Goal: Find specific page/section: Find specific page/section

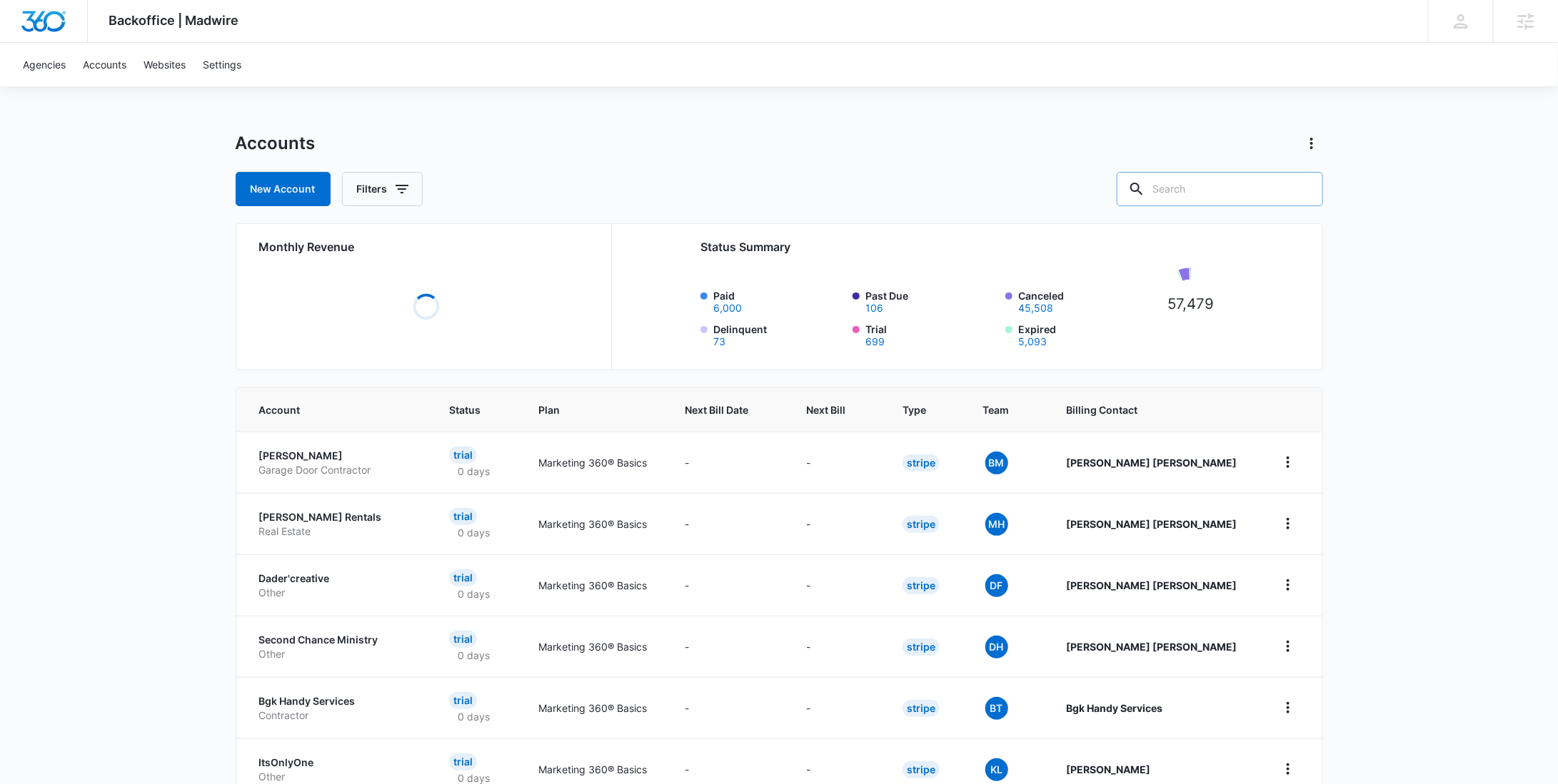
click at [1215, 177] on input "text" at bounding box center [1220, 189] width 206 height 35
paste input "M309256"
type input "M309256"
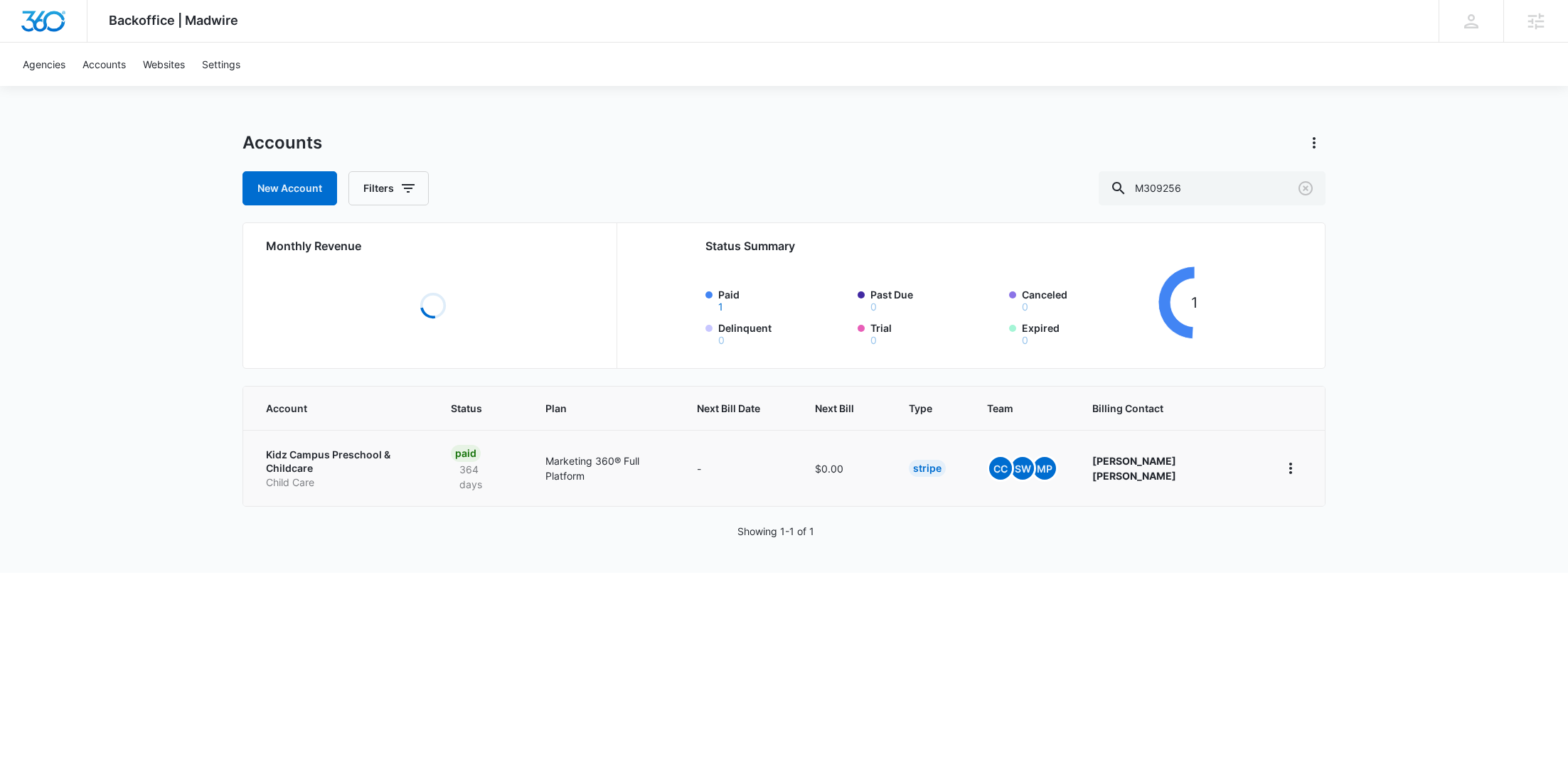
click at [333, 463] on link "Kidz Campus Preschool & Childcare Child Care" at bounding box center [341, 468] width 150 height 42
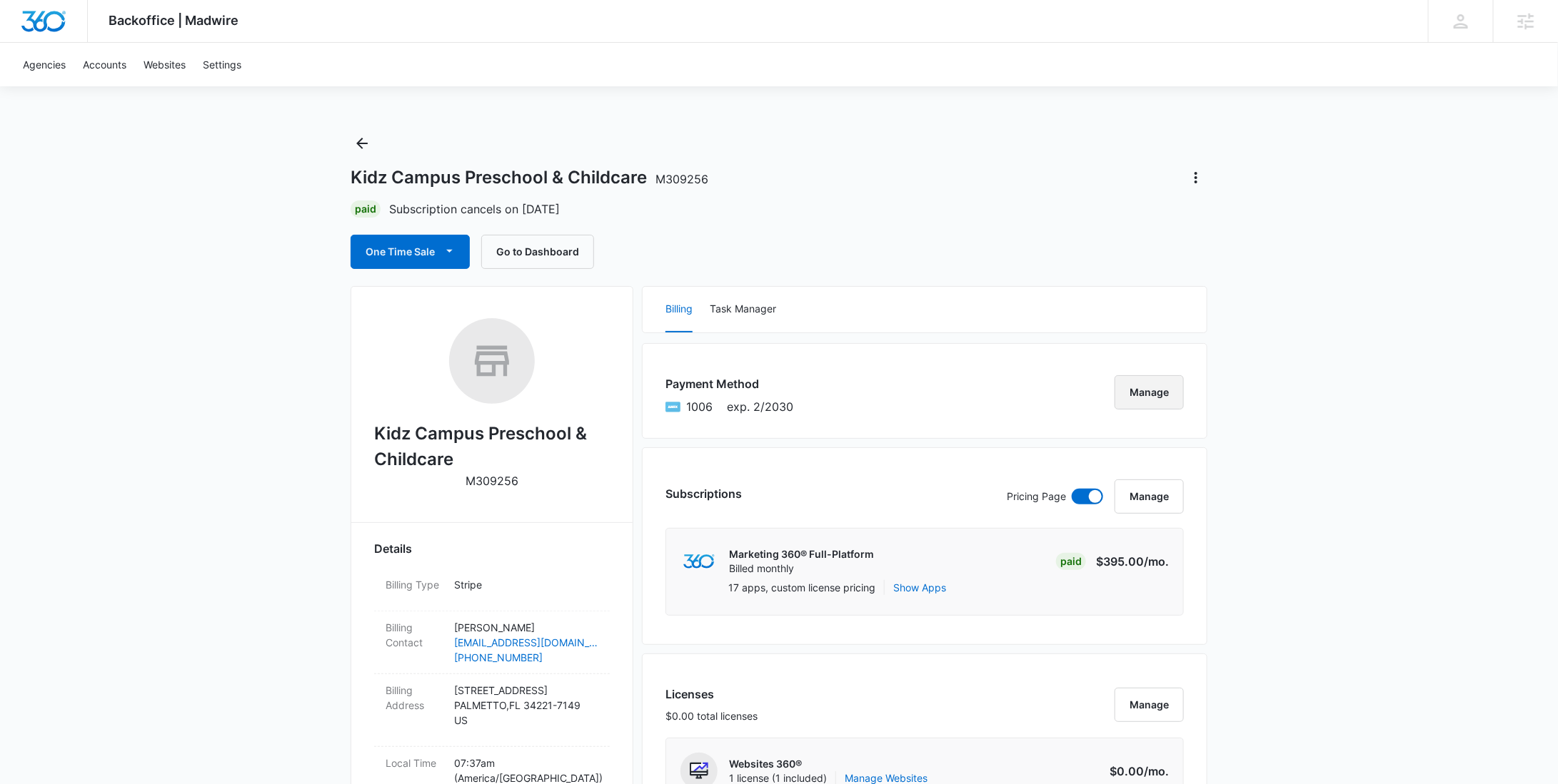
click at [1154, 395] on button "Manage" at bounding box center [1149, 392] width 69 height 35
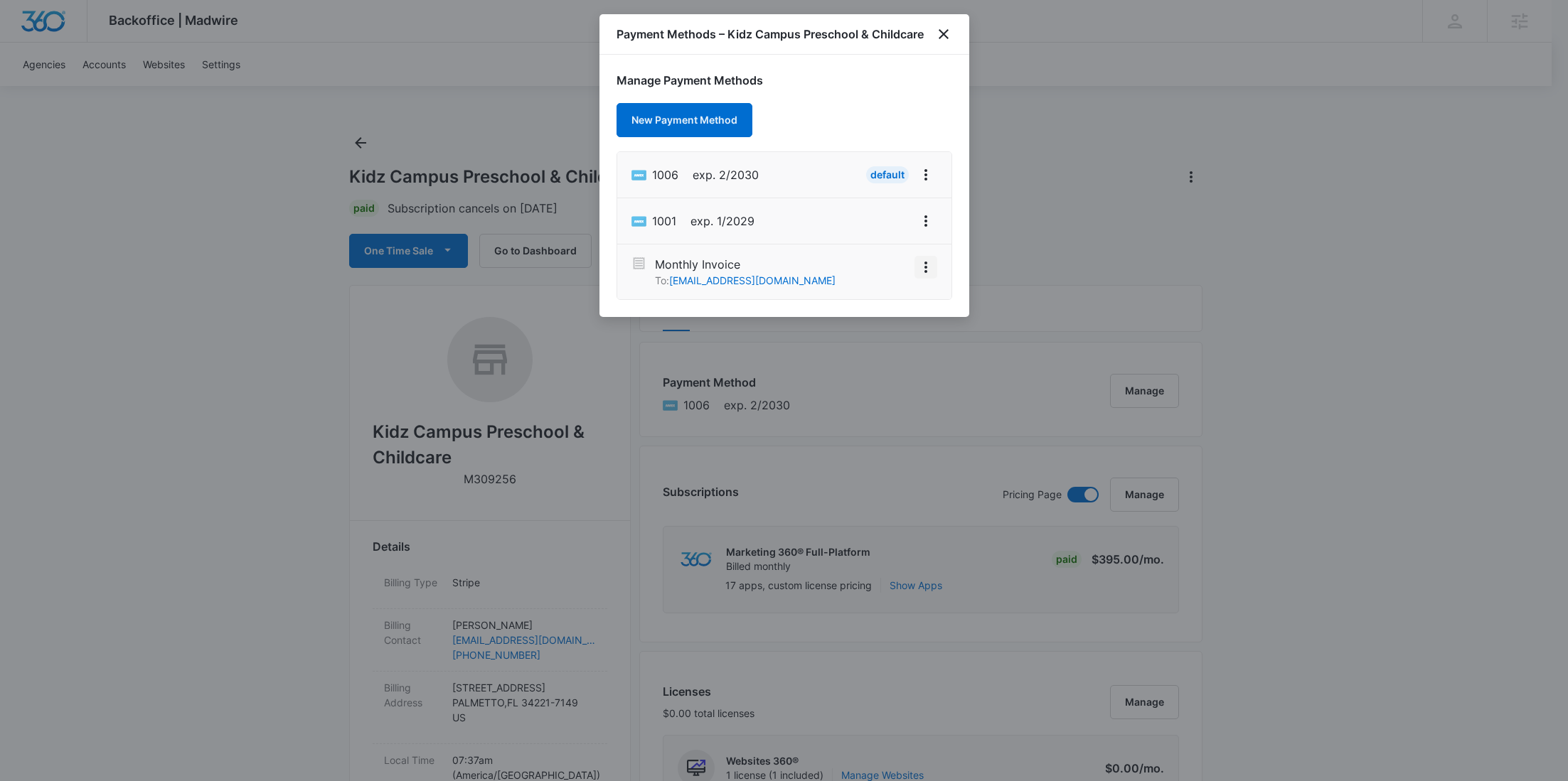
click at [929, 264] on icon "View More" at bounding box center [925, 267] width 17 height 17
click at [895, 232] on div "Activate" at bounding box center [883, 227] width 38 height 10
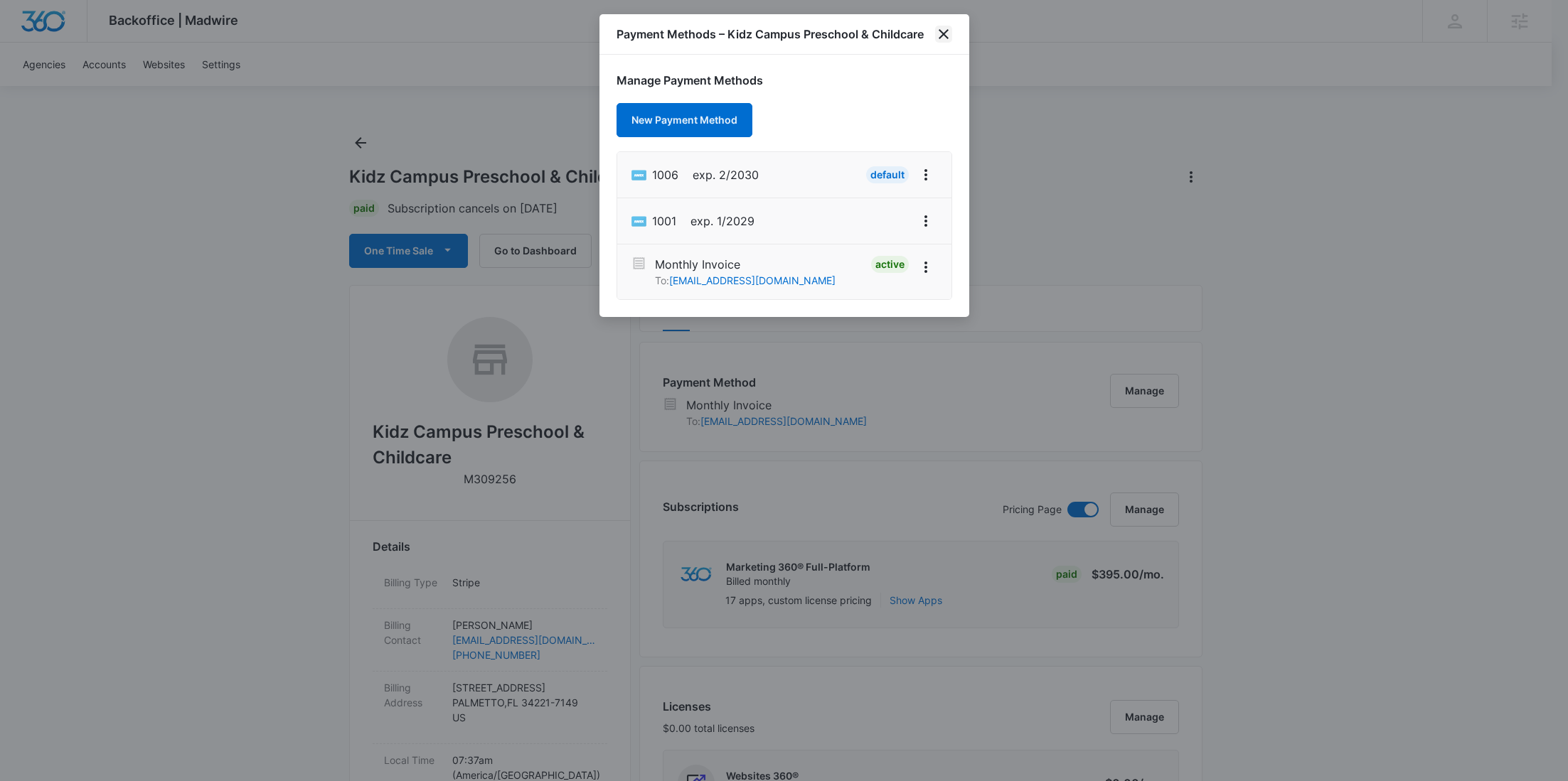
click at [945, 32] on icon "close" at bounding box center [943, 34] width 10 height 10
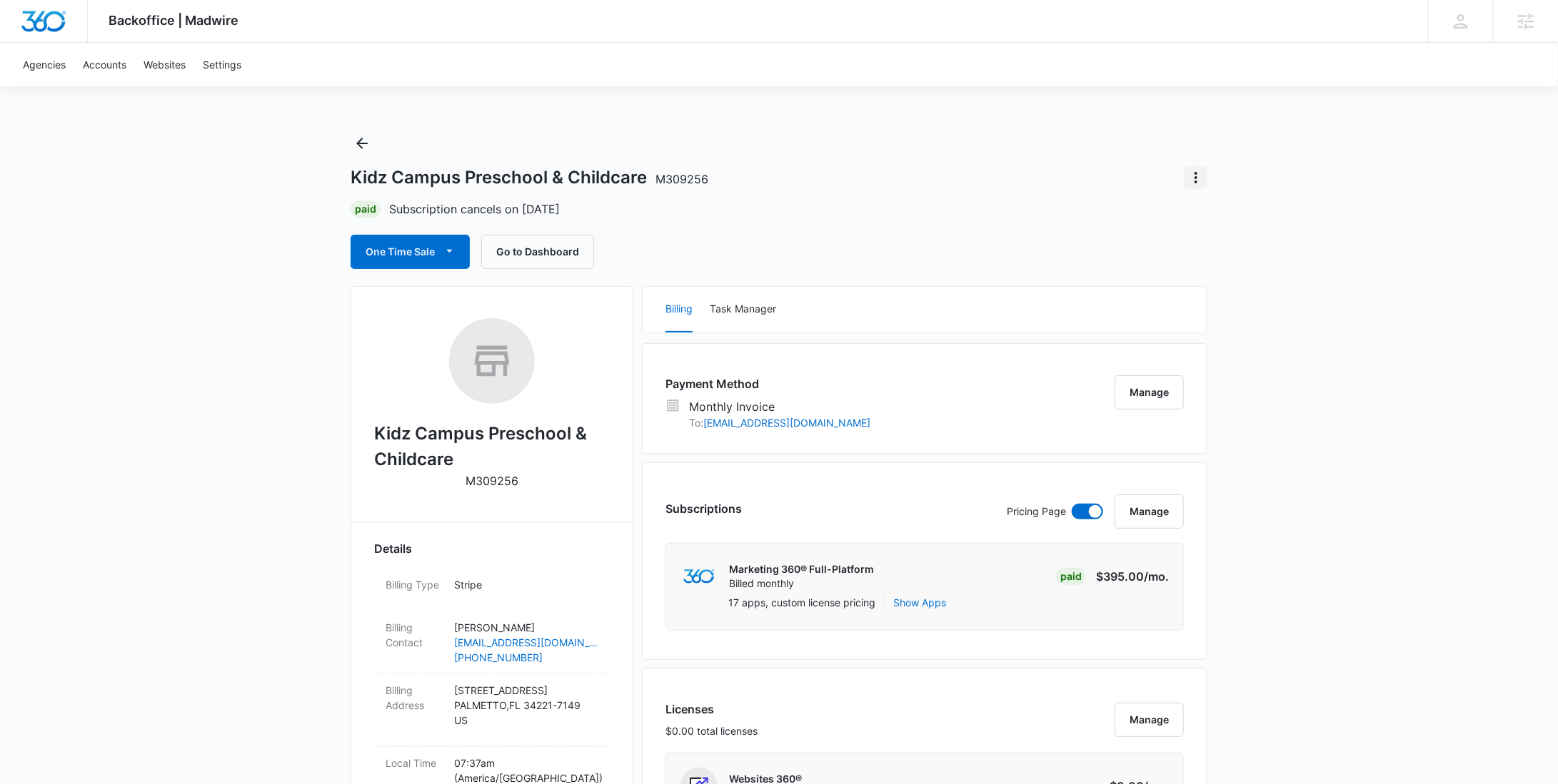
click at [1196, 186] on button "Actions" at bounding box center [1196, 178] width 23 height 23
click at [1225, 234] on div "Update Status" at bounding box center [1245, 239] width 85 height 10
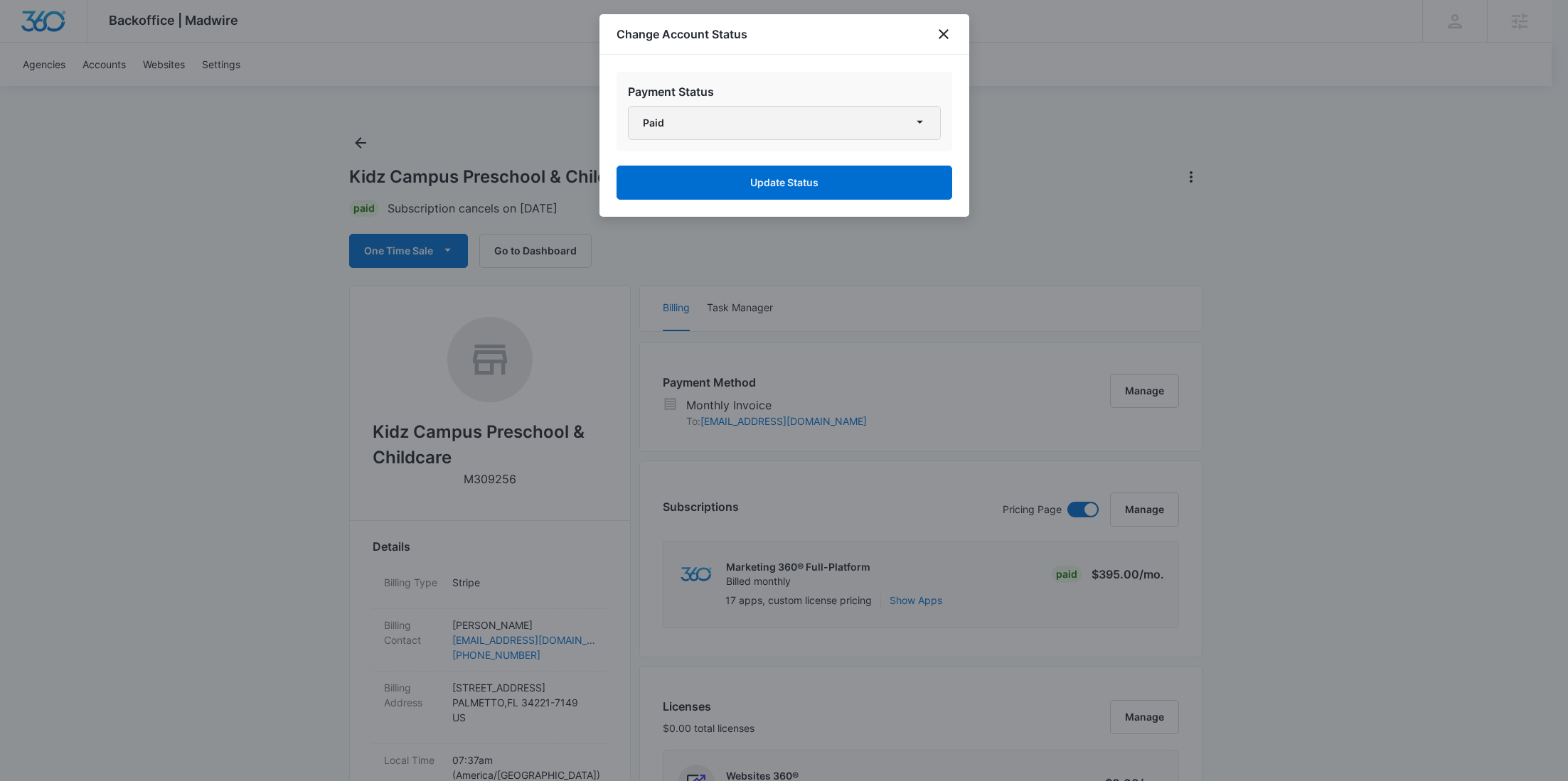
click at [828, 121] on button "Paid" at bounding box center [784, 123] width 313 height 34
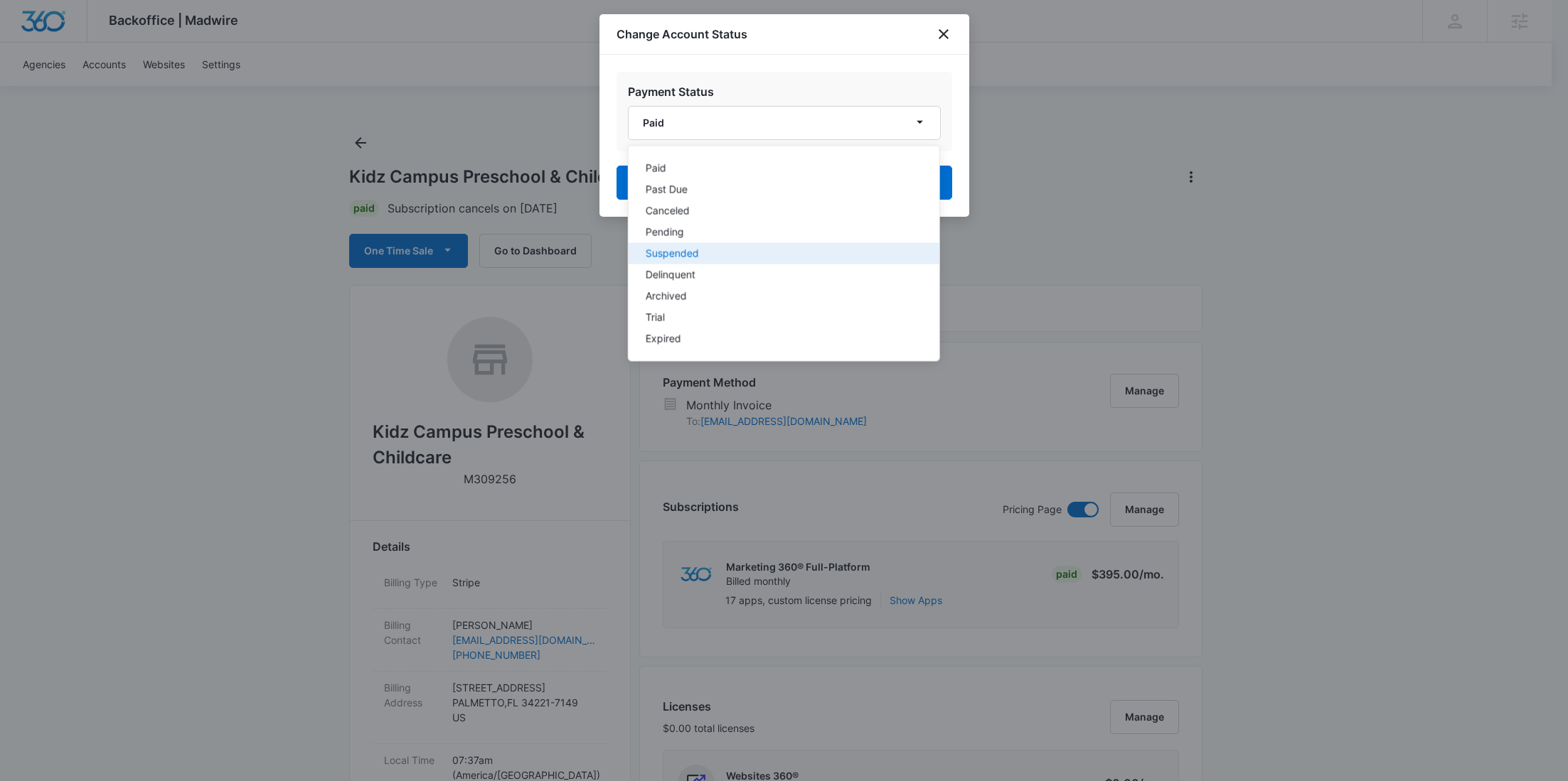
click at [672, 252] on div "Suspended" at bounding box center [774, 253] width 259 height 10
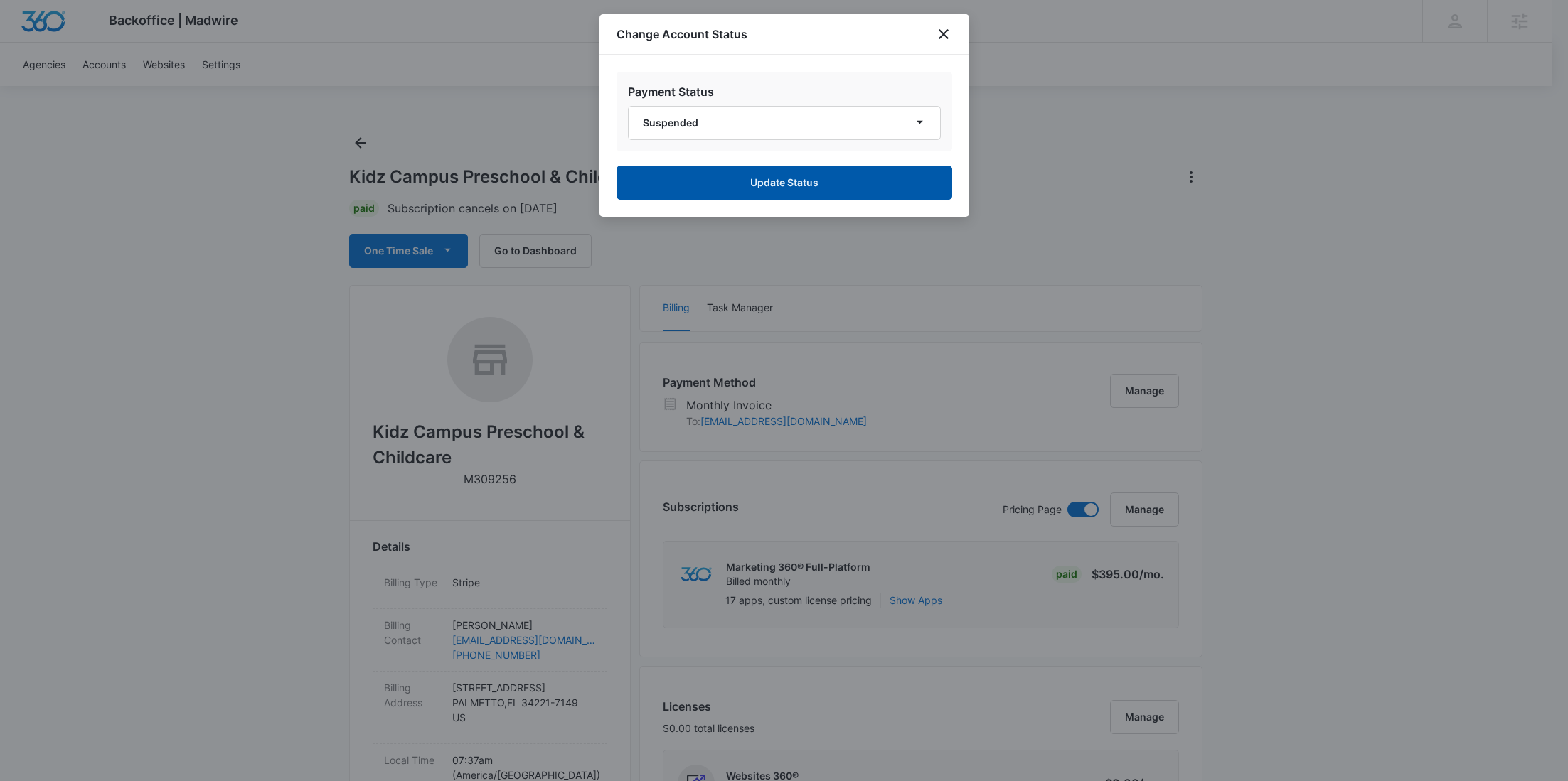
click at [757, 181] on button "Update Status" at bounding box center [784, 182] width 335 height 34
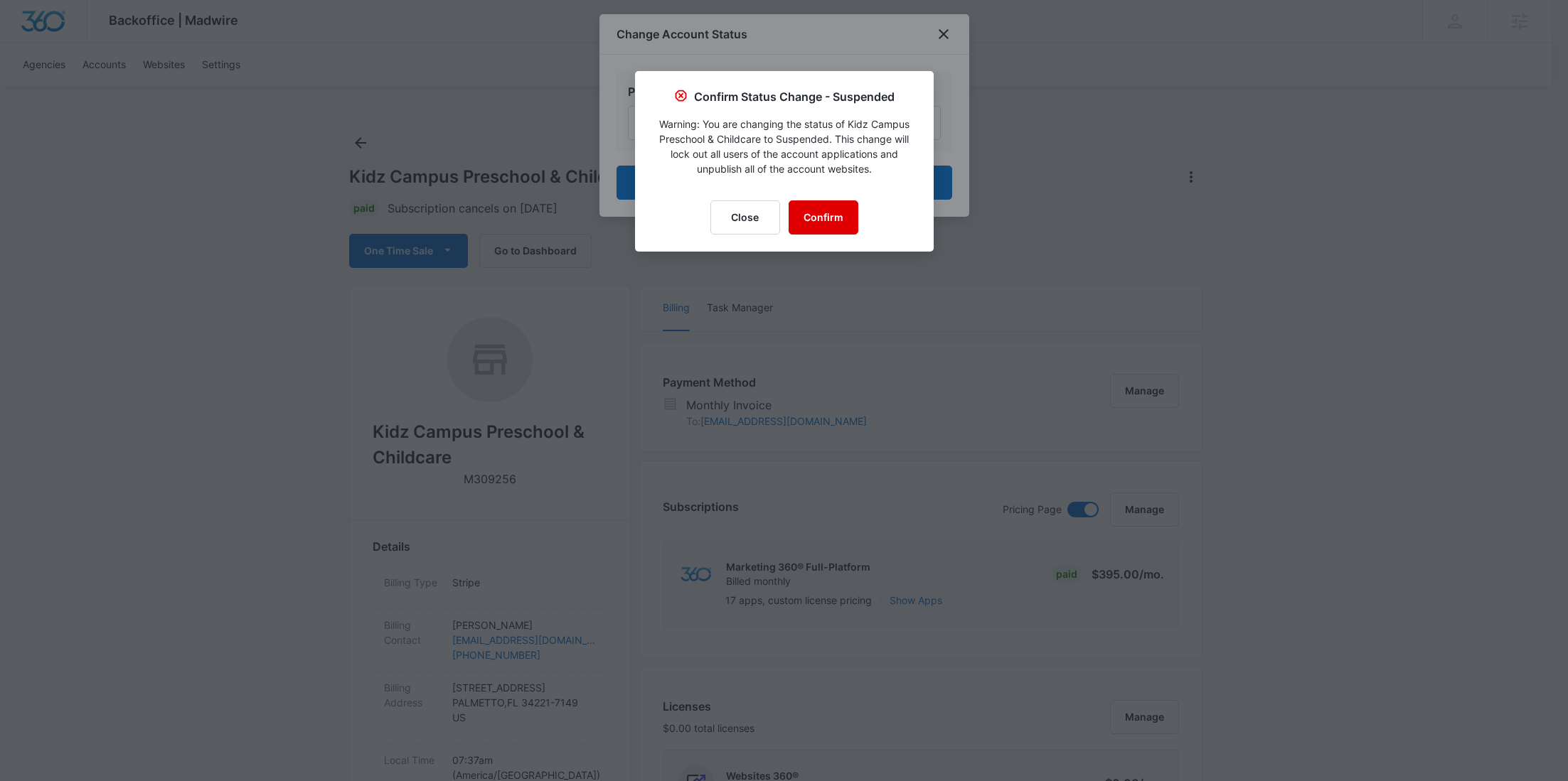
click at [821, 218] on button "Confirm" at bounding box center [822, 218] width 70 height 34
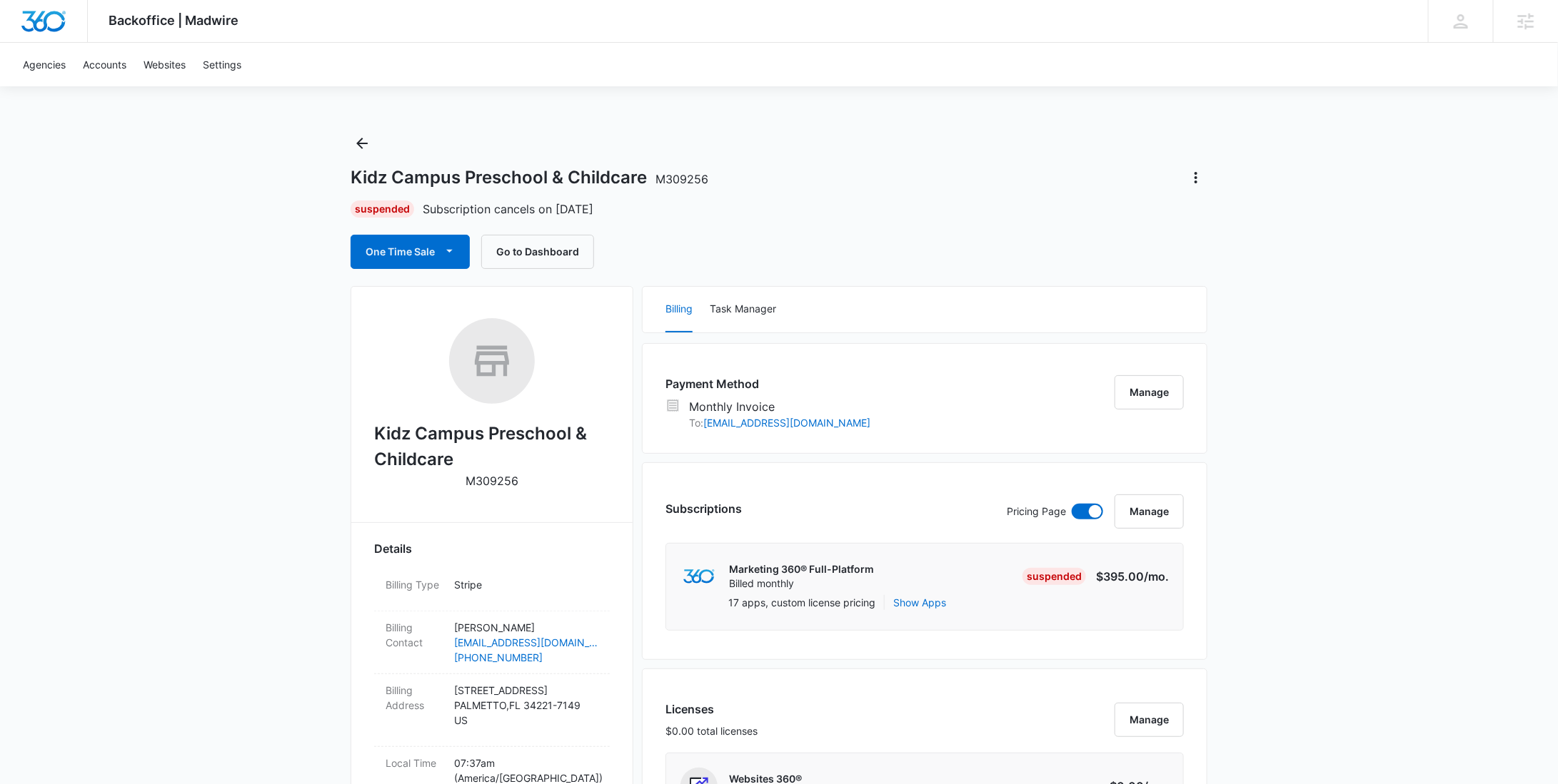
click at [362, 132] on div "Kidz Campus Preschool & Childcare M309256 Suspended Subscription cancels on [DA…" at bounding box center [779, 201] width 857 height 137
click at [363, 139] on icon "Back" at bounding box center [362, 143] width 17 height 17
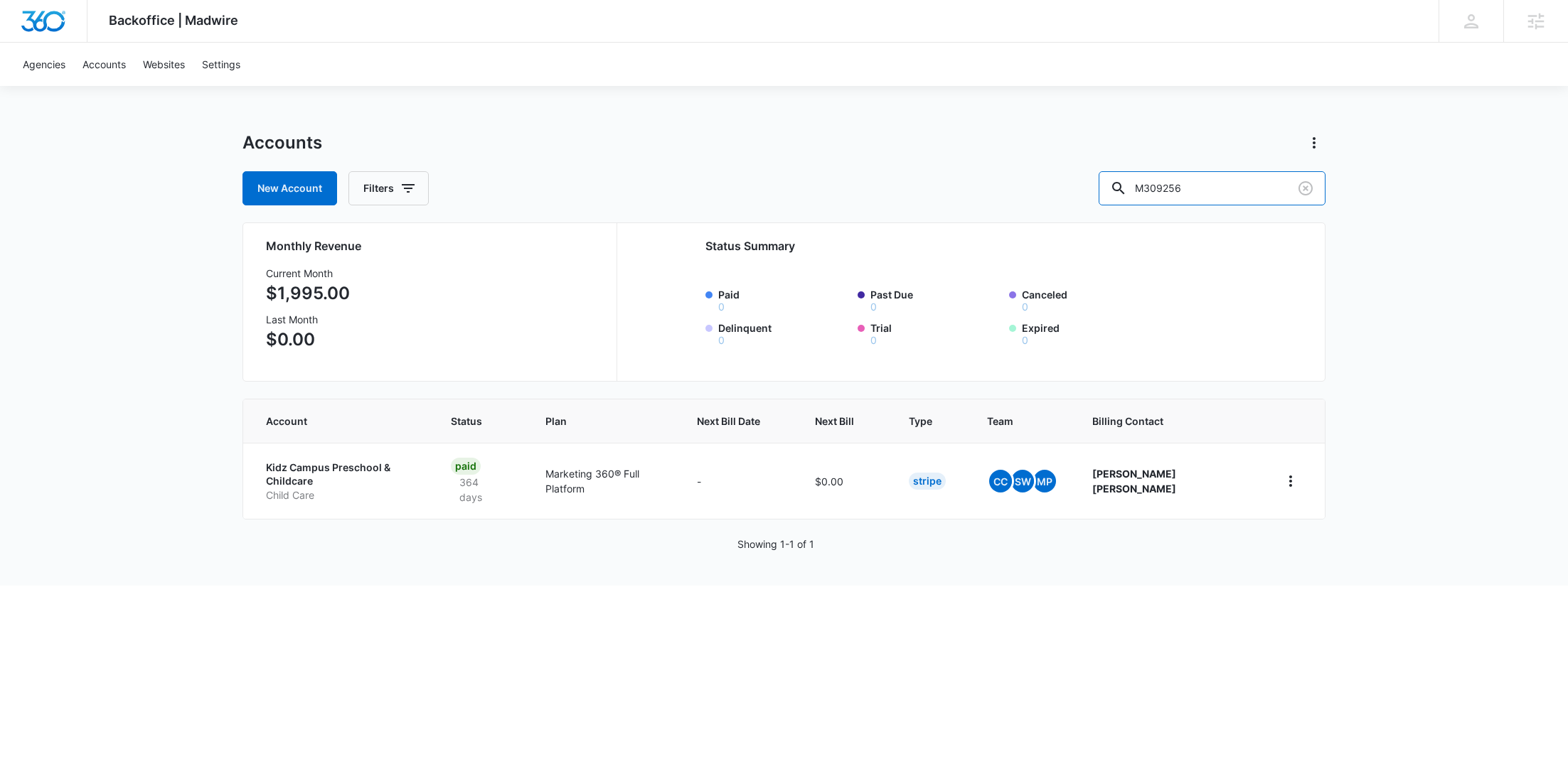
drag, startPoint x: 1212, startPoint y: 194, endPoint x: 839, endPoint y: 186, distance: 373.1
click at [1105, 192] on div "New Account Filters M309256" at bounding box center [784, 188] width 1082 height 34
paste input "C1454"
type input "C1454"
drag, startPoint x: 405, startPoint y: 183, endPoint x: 415, endPoint y: 192, distance: 13.5
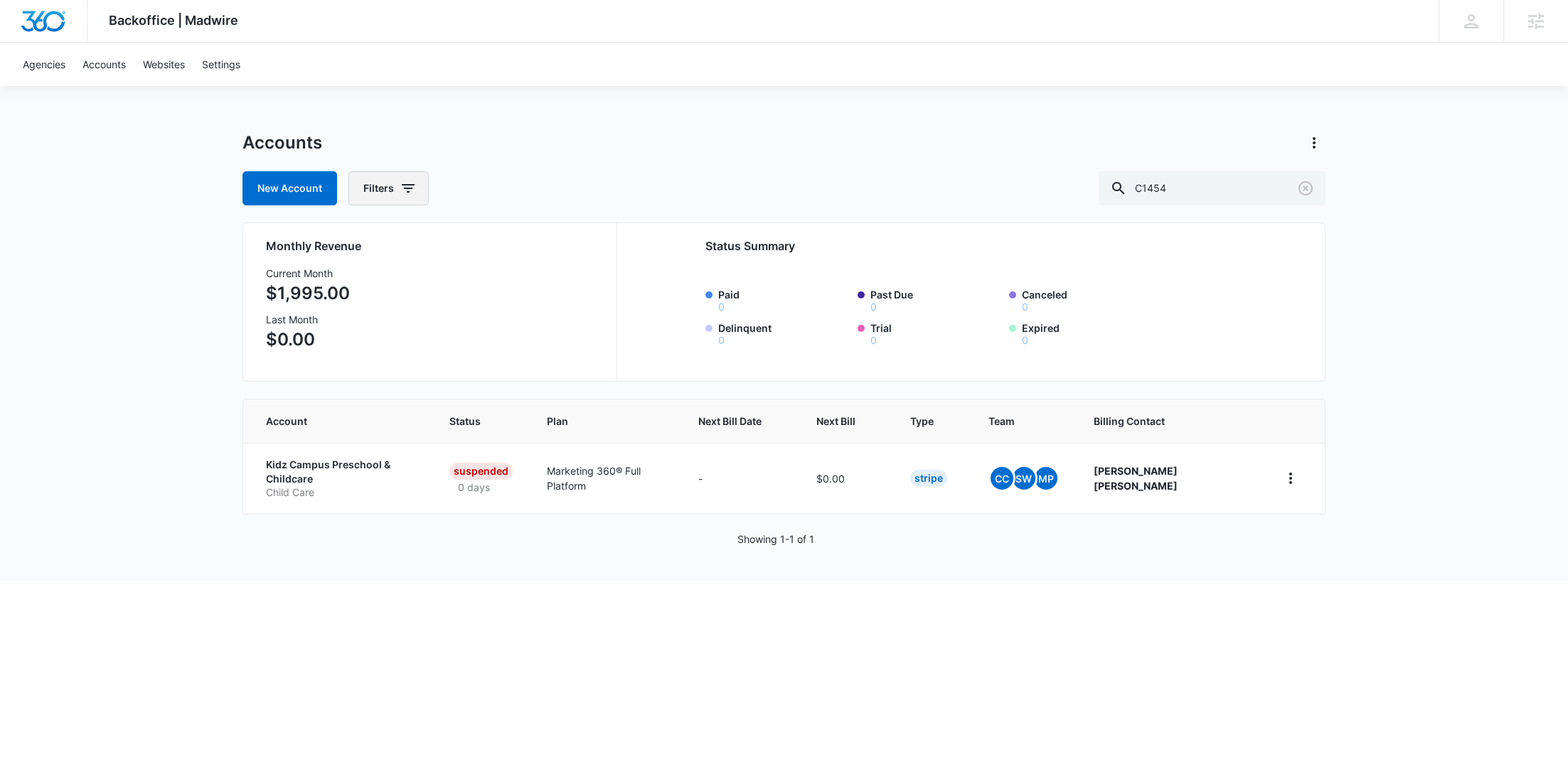
click at [405, 183] on icon "button" at bounding box center [408, 188] width 17 height 17
click at [501, 248] on div "Agency" at bounding box center [447, 241] width 164 height 23
click at [508, 243] on button "Show Agency filters" at bounding box center [517, 241] width 23 height 23
click at [449, 287] on label "Search All Agencies" at bounding box center [447, 287] width 164 height 15
click at [366, 287] on input "Search All Agencies" at bounding box center [365, 287] width 1 height 1
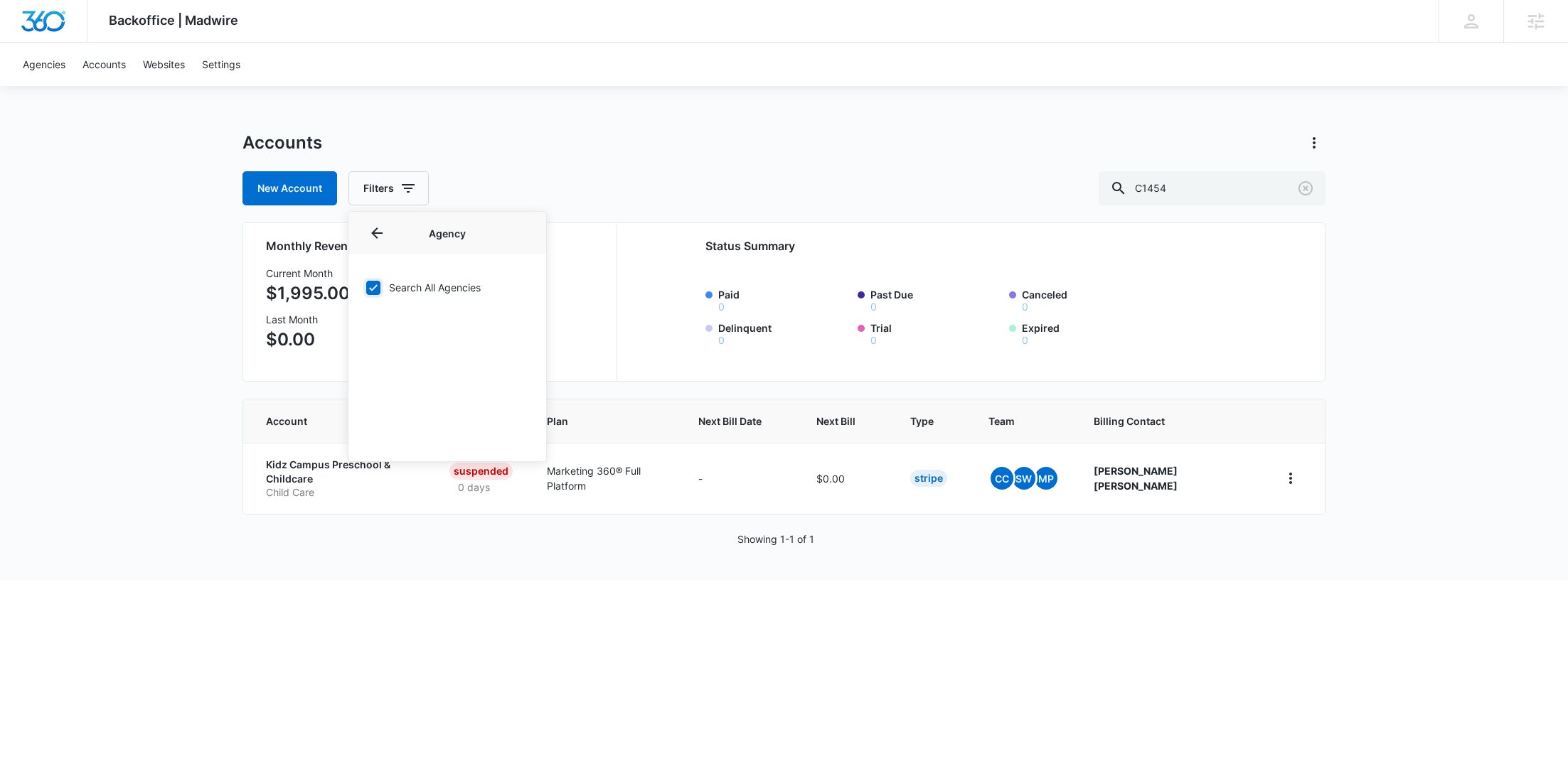
checkbox input "true"
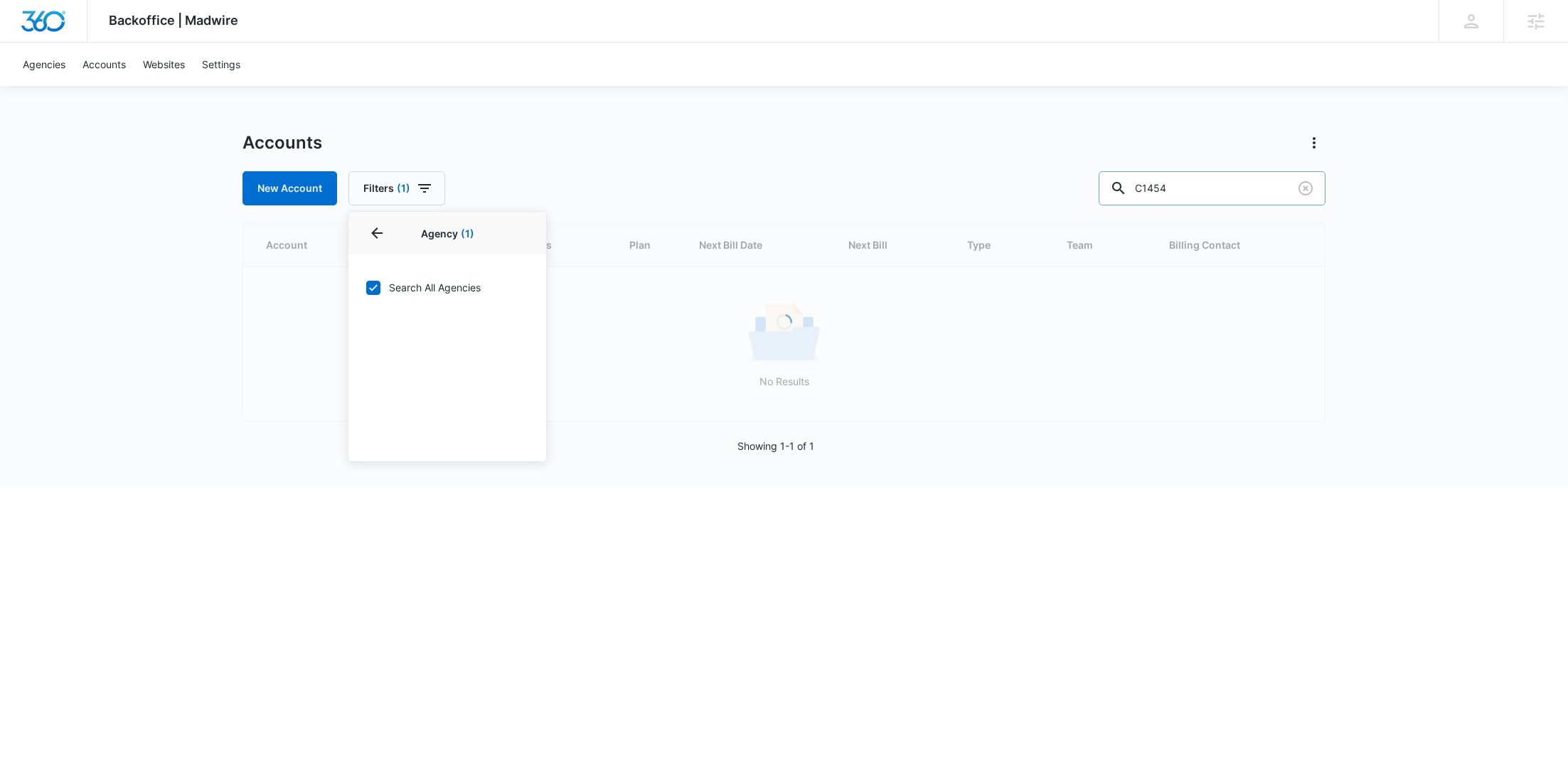
click at [1217, 198] on input "C1454" at bounding box center [1212, 188] width 226 height 34
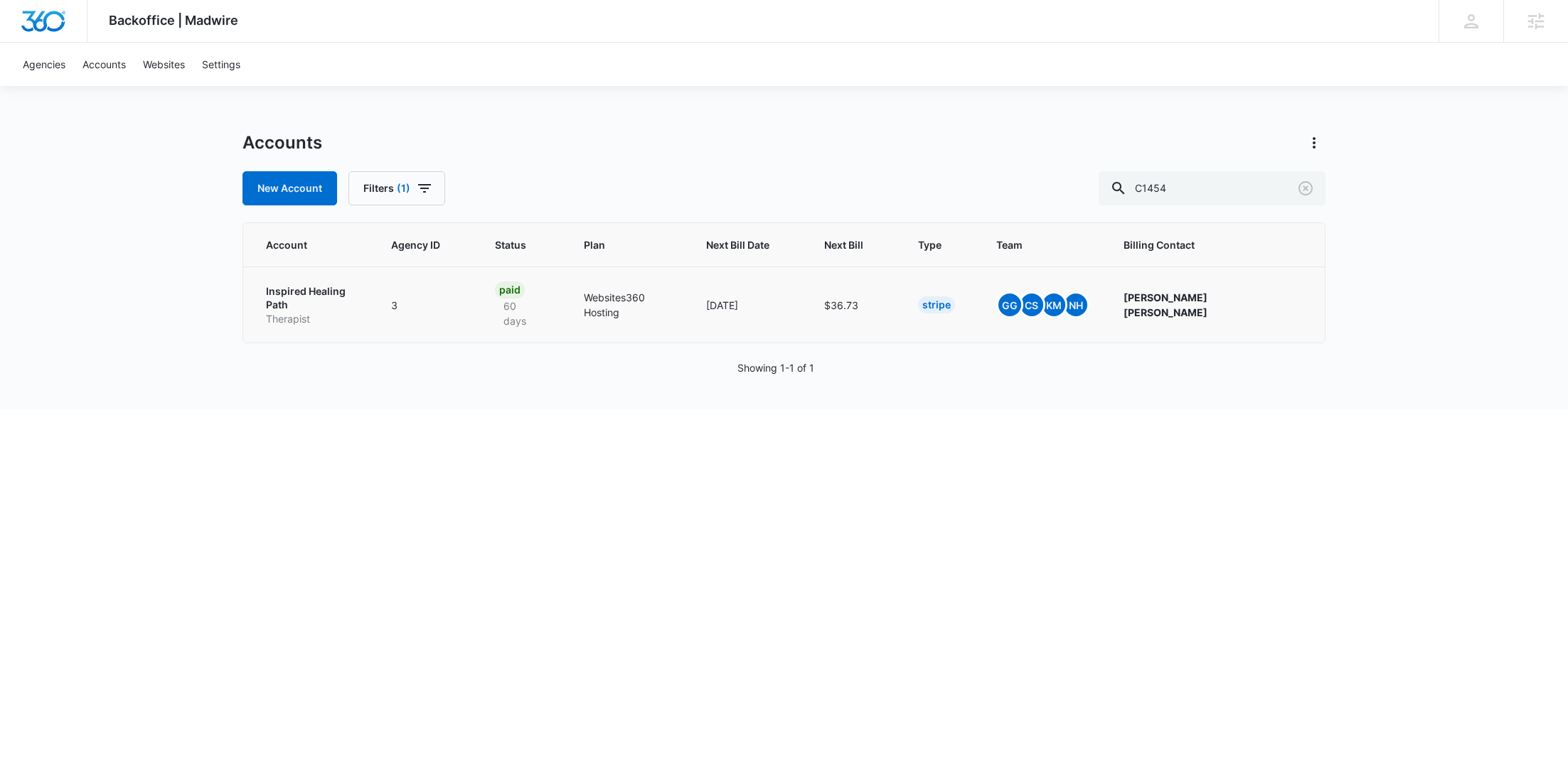
click at [306, 290] on p "Inspired Healing Path" at bounding box center [311, 298] width 91 height 27
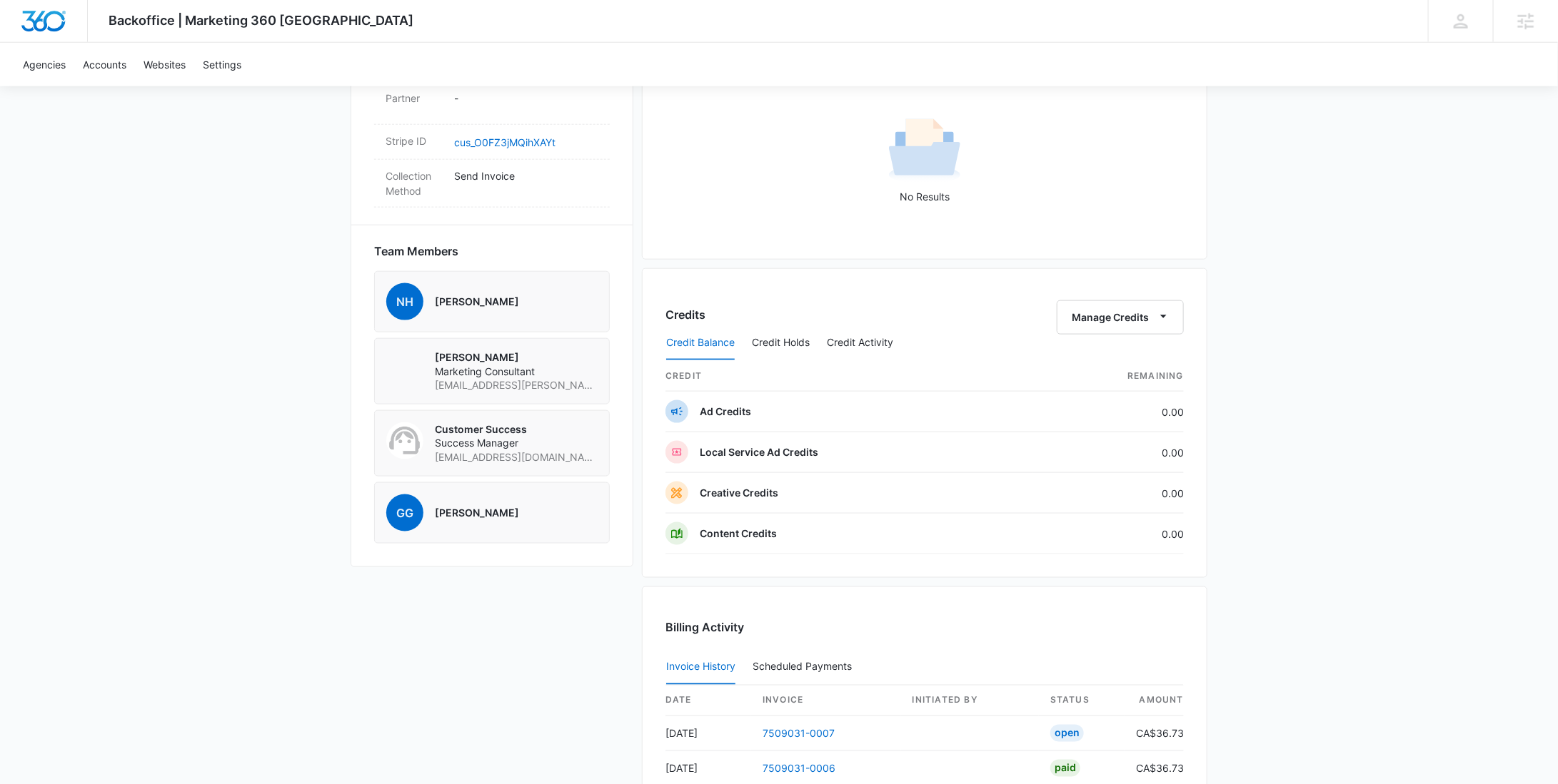
scroll to position [884, 0]
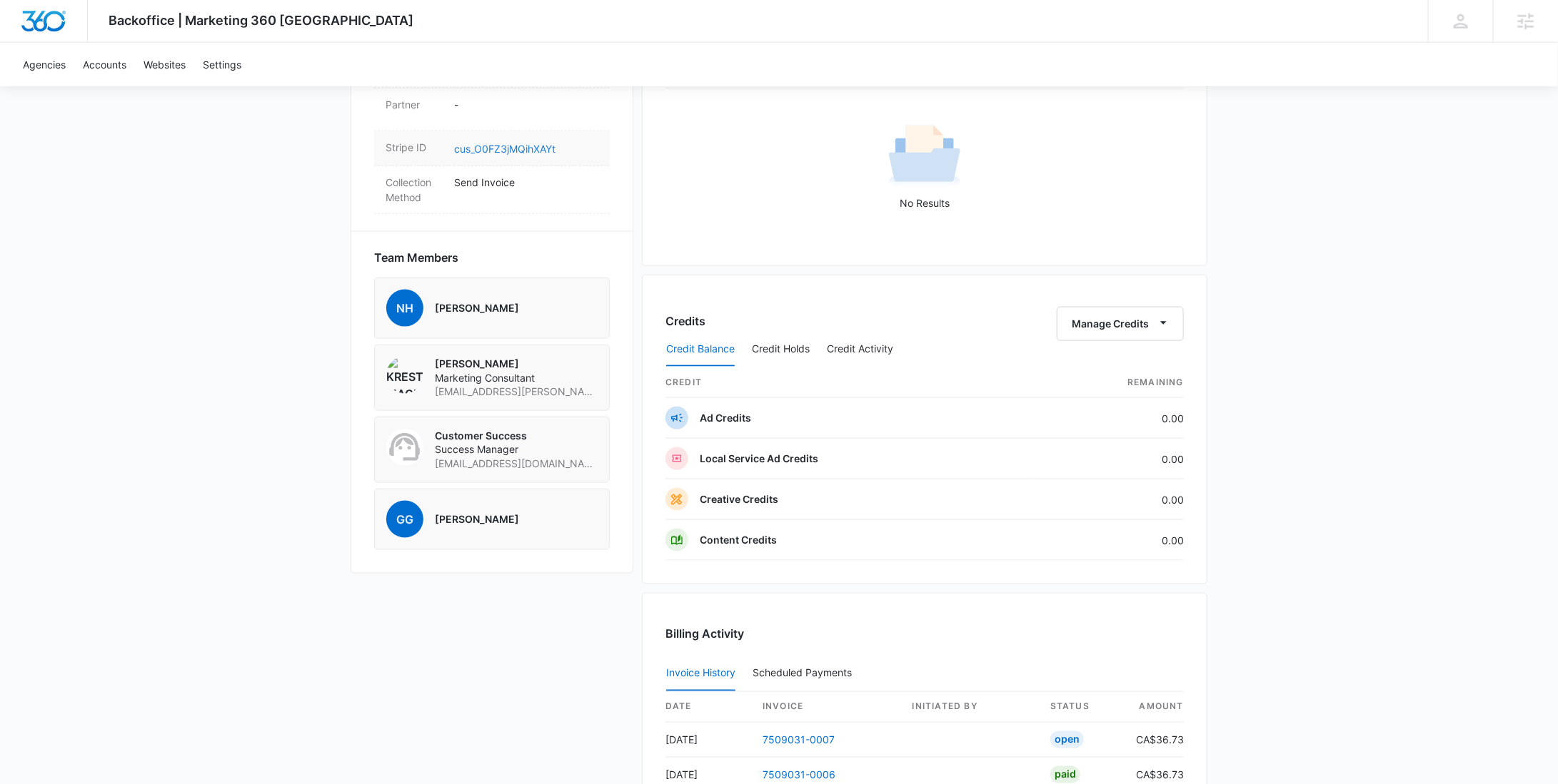
click at [538, 144] on link "cus_O0FZ3jMQihXAYt" at bounding box center [505, 149] width 101 height 12
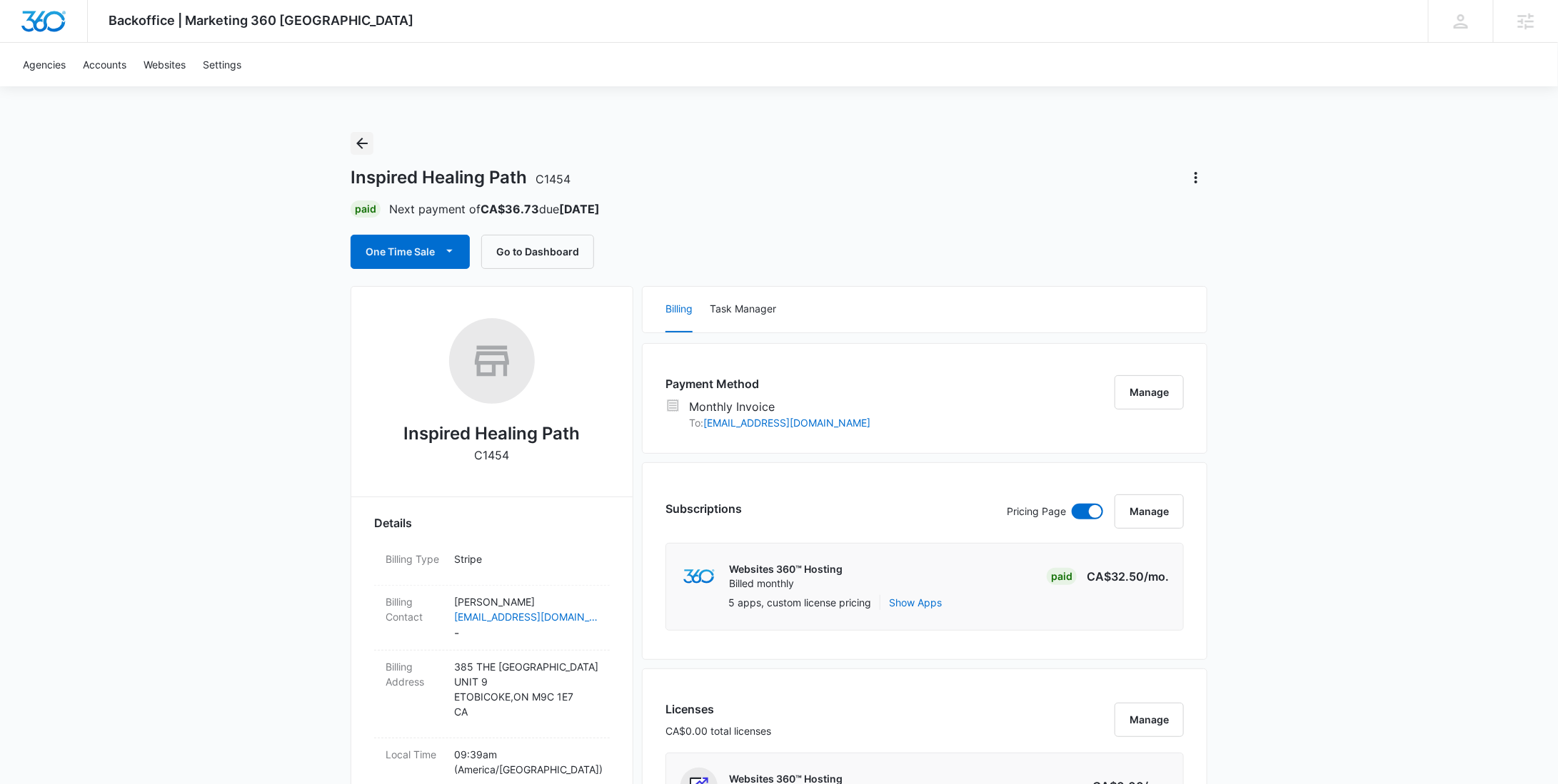
click at [362, 147] on icon "Back" at bounding box center [362, 143] width 12 height 12
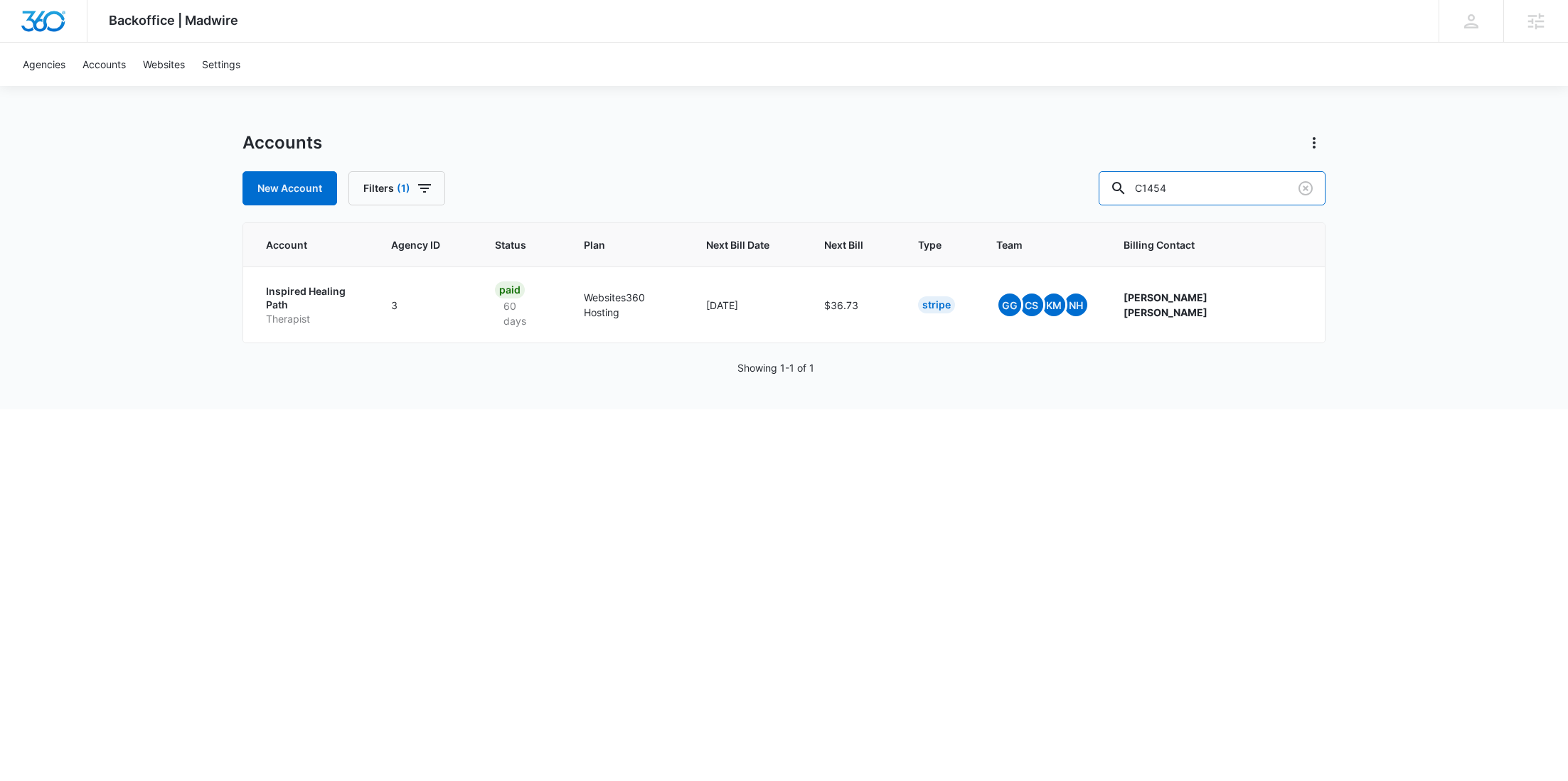
drag, startPoint x: 1227, startPoint y: 182, endPoint x: 1097, endPoint y: 192, distance: 130.4
click at [1097, 192] on div "New Account Filters (1) C1454" at bounding box center [784, 188] width 1082 height 34
paste input "M335983"
type input "M335983"
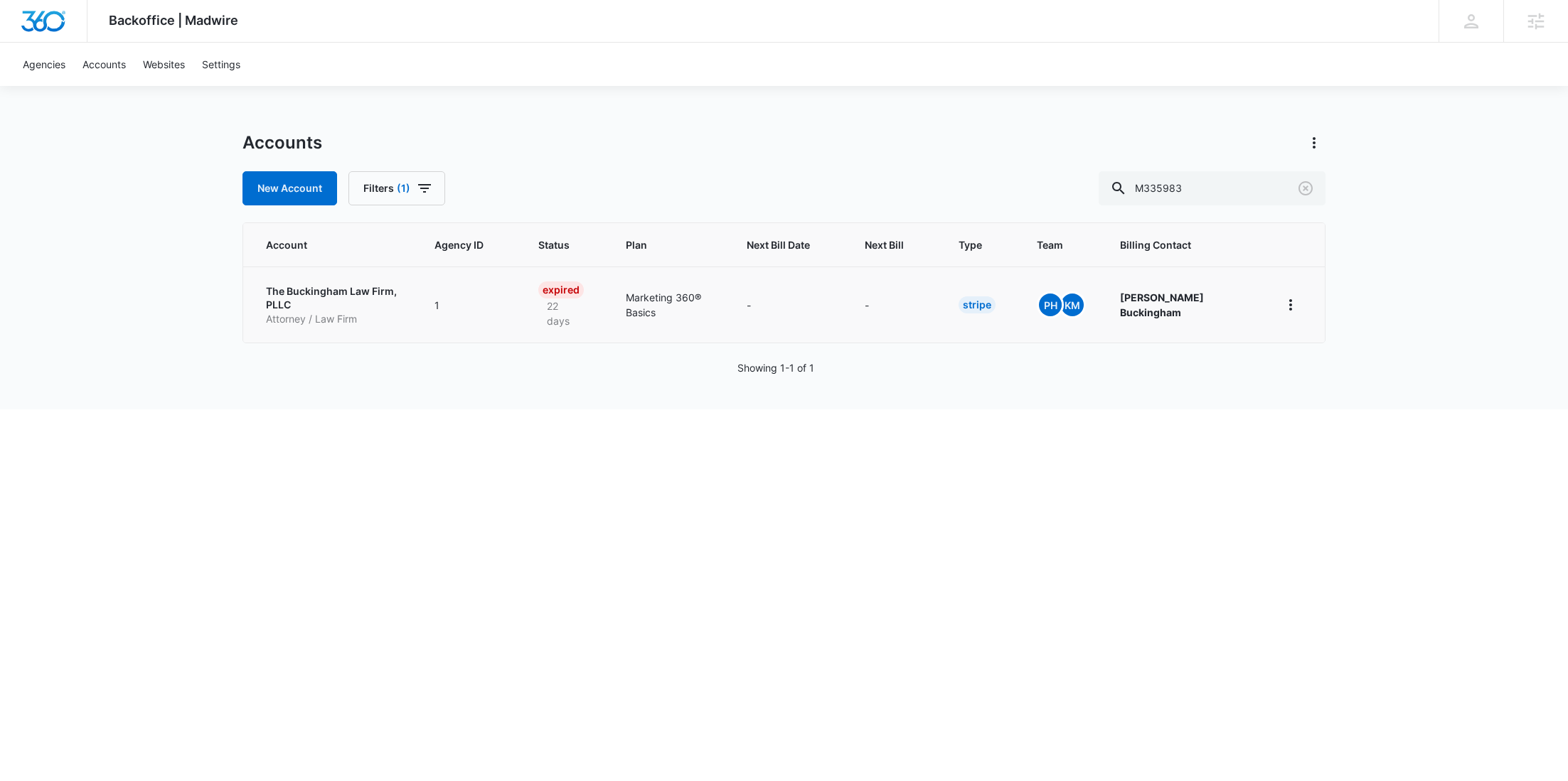
click at [343, 312] on p "Attorney / Law Firm" at bounding box center [333, 319] width 134 height 14
